Goal: Communication & Community: Ask a question

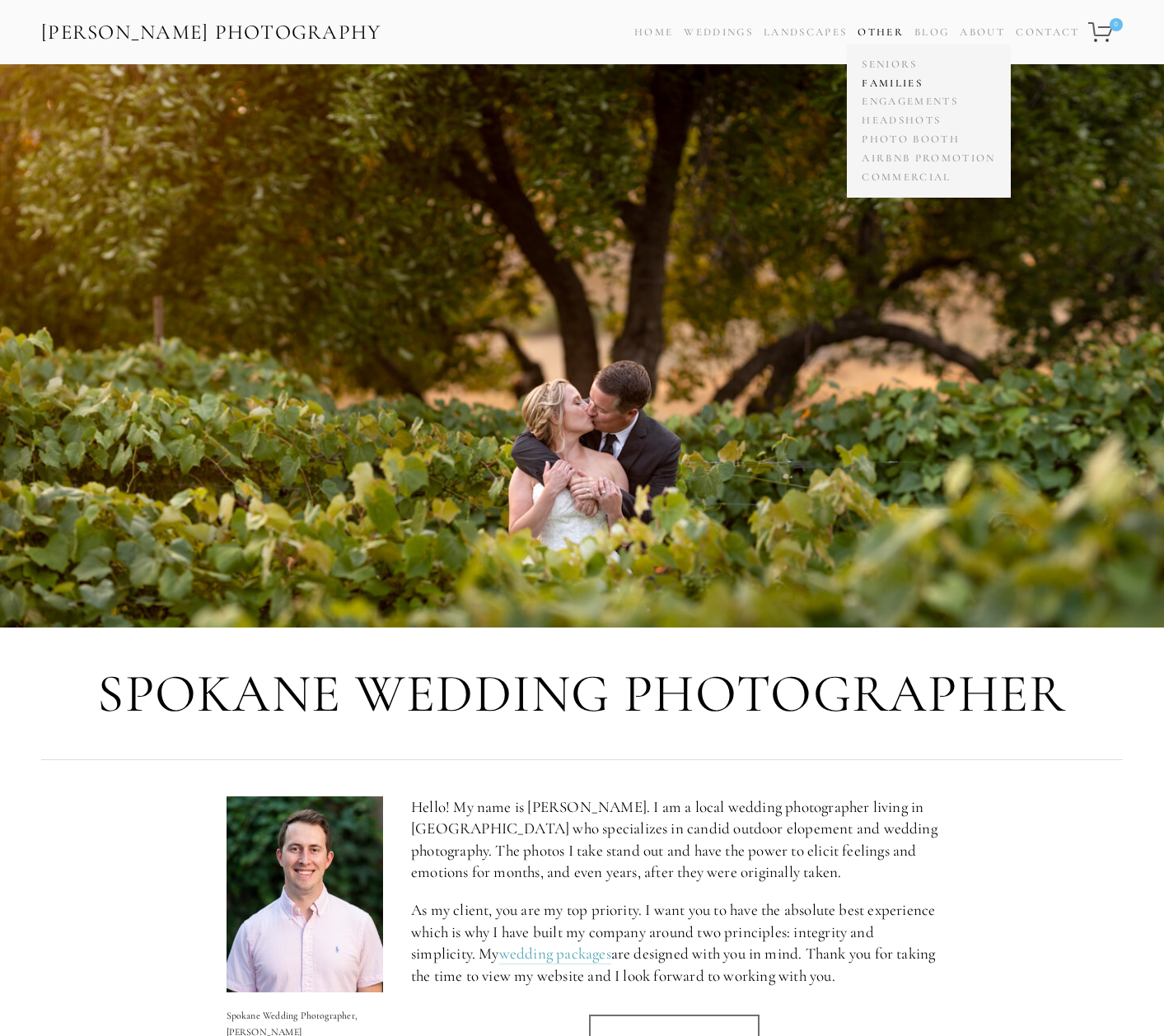
click at [888, 84] on link "Families" at bounding box center [928, 83] width 142 height 19
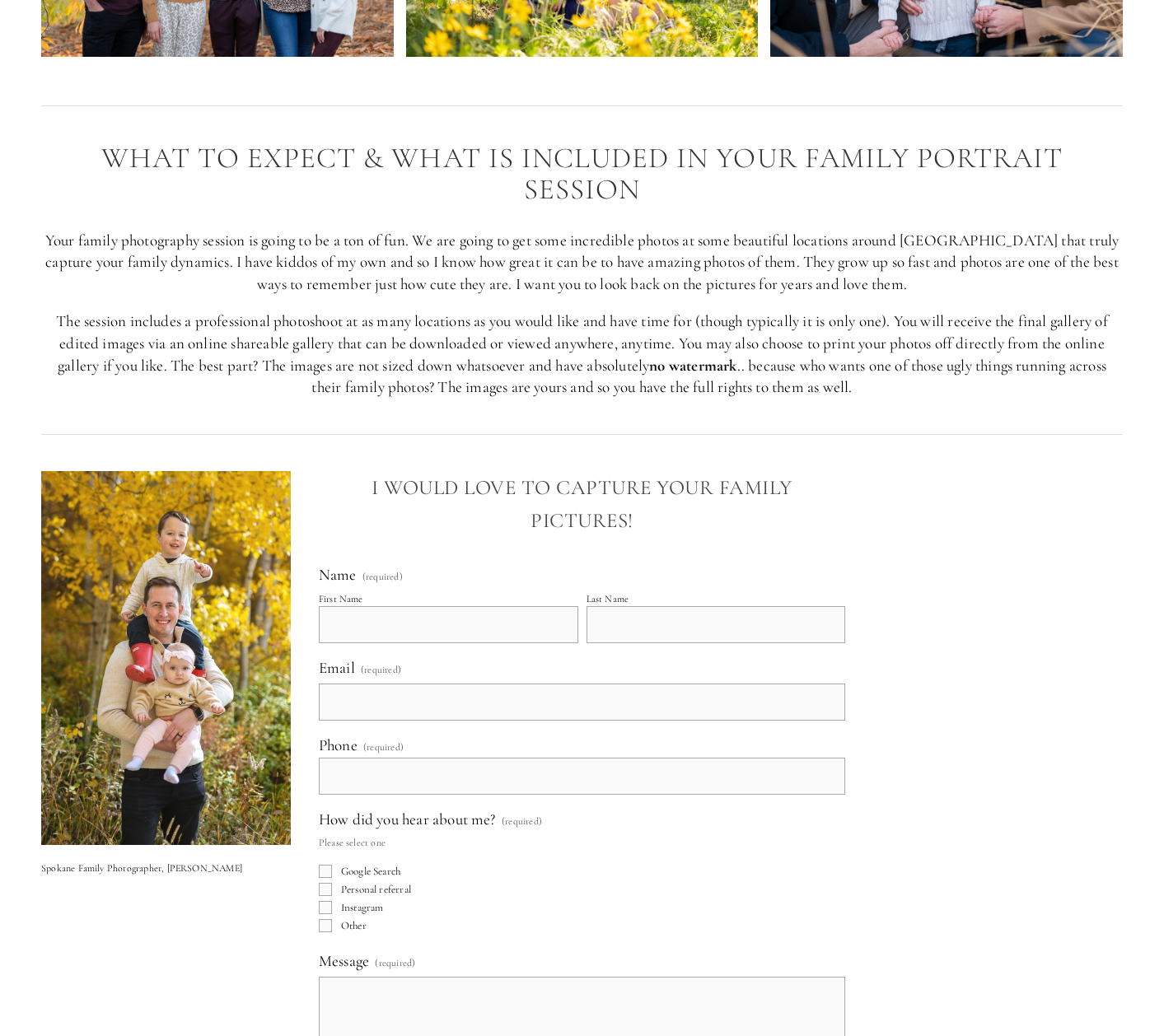
scroll to position [2348, 0]
type input "[PERSON_NAME]"
type input "[EMAIL_ADDRESS][DOMAIN_NAME]"
type input "[PHONE_NUMBER]"
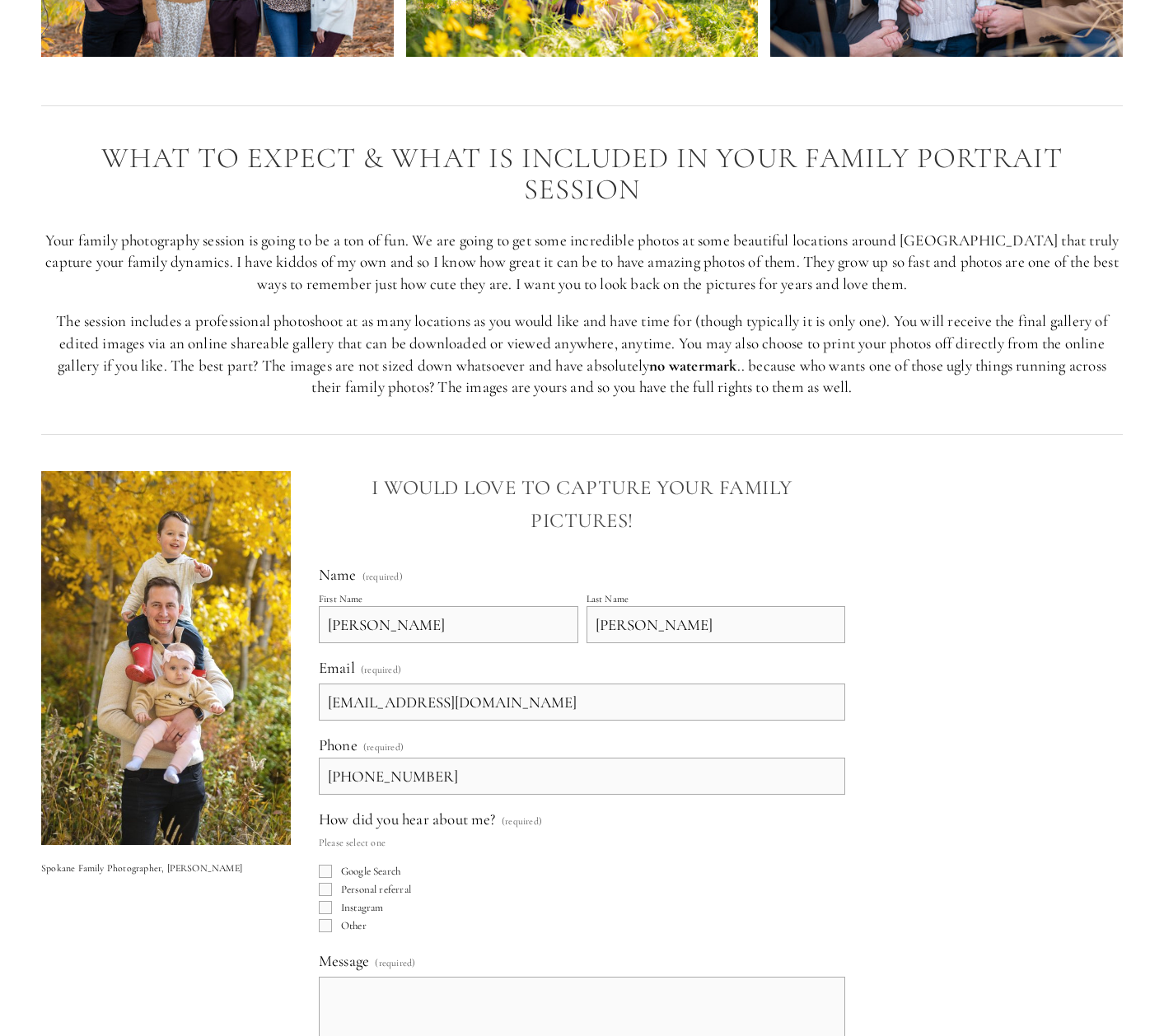
click at [328, 920] on input "Other" at bounding box center [326, 927] width 14 height 14
checkbox input "true"
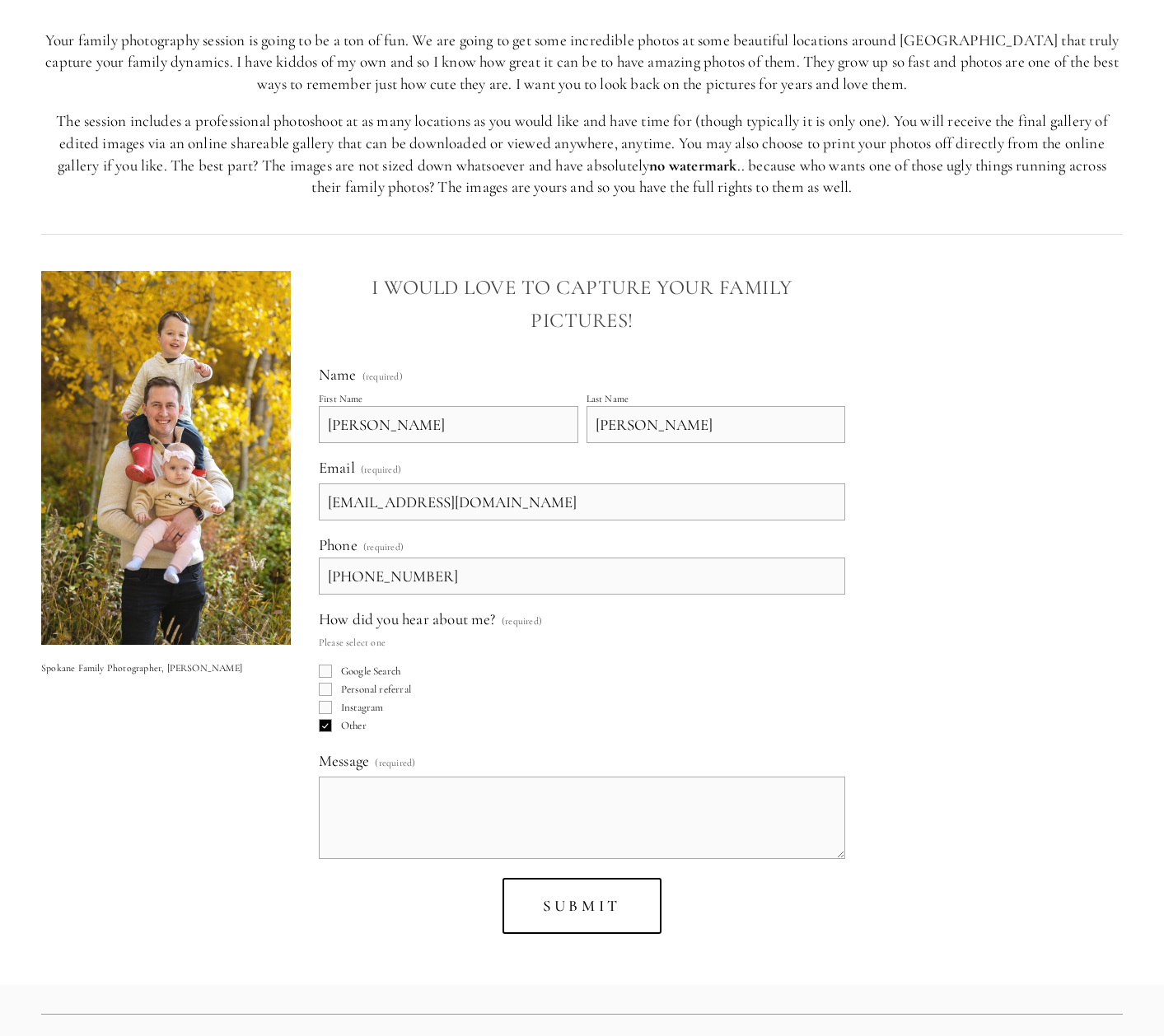
scroll to position [2560, 0]
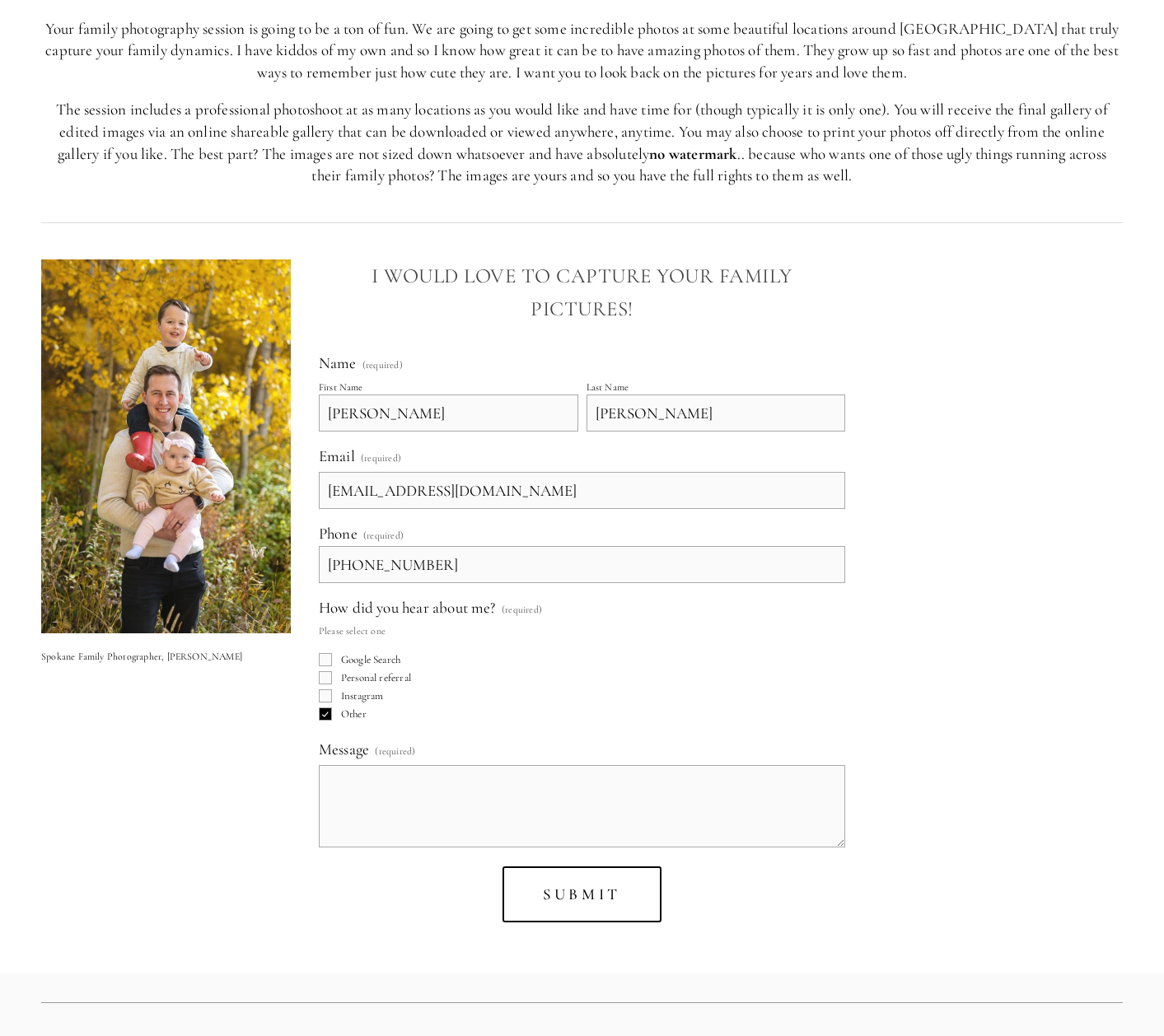
click at [404, 765] on textarea "Message (required)" at bounding box center [582, 806] width 527 height 82
type textarea "Large Family shoot. [DATE]. available?"
click at [540, 866] on button "Submit Submit" at bounding box center [581, 894] width 159 height 57
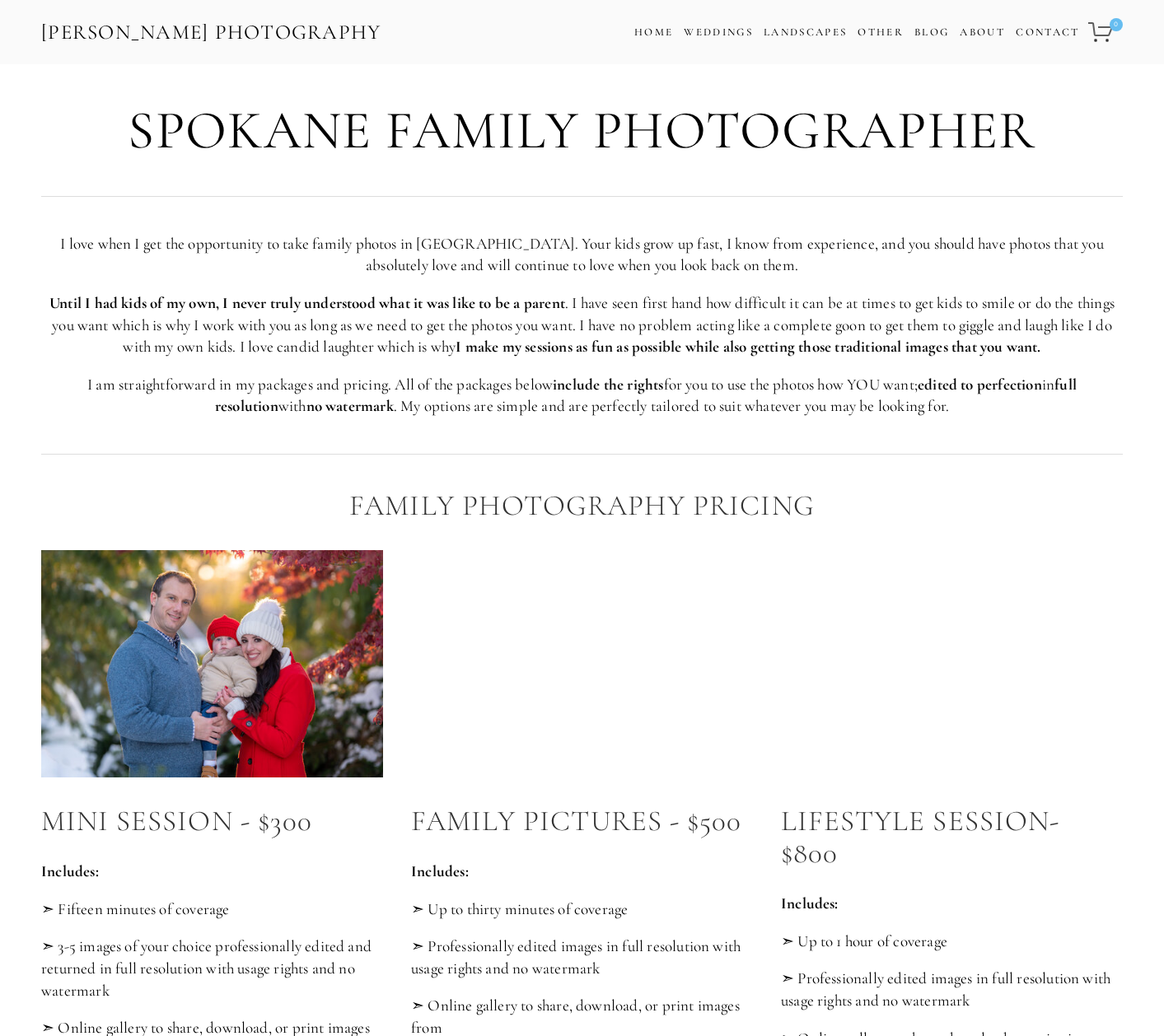
scroll to position [0, 0]
